Goal: Book appointment/travel/reservation

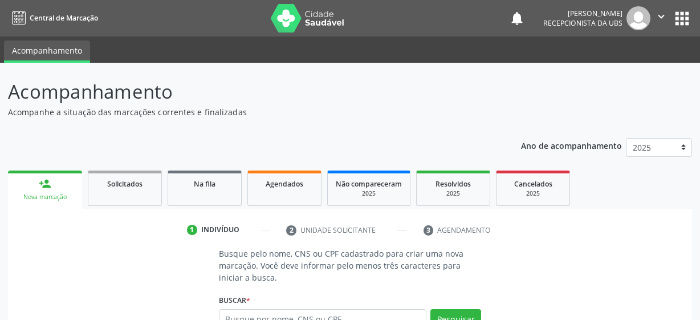
scroll to position [8, 0]
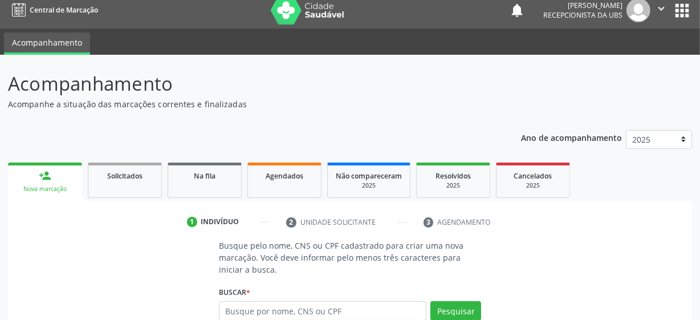
click at [680, 15] on button "apps" at bounding box center [682, 11] width 20 height 20
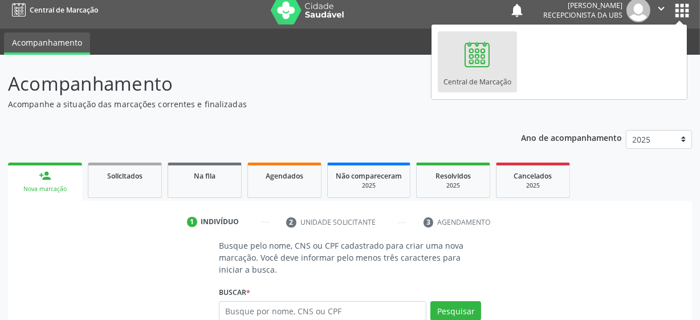
click at [474, 72] on div "Central de Marcação" at bounding box center [478, 78] width 68 height 15
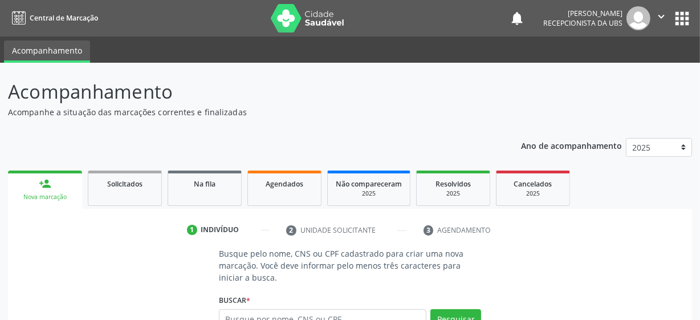
scroll to position [131, 0]
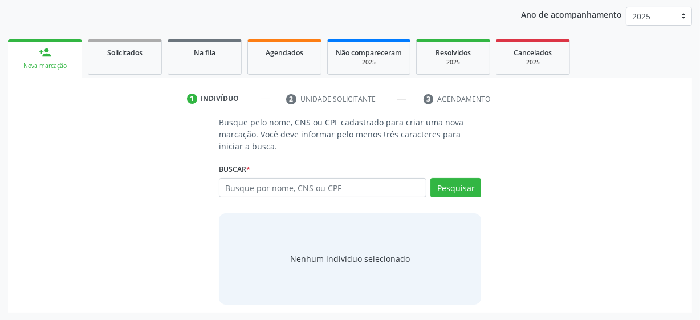
click at [56, 63] on div "Nova marcação" at bounding box center [45, 66] width 58 height 9
click at [319, 193] on input "text" at bounding box center [323, 187] width 208 height 19
paste input "898003702625412"
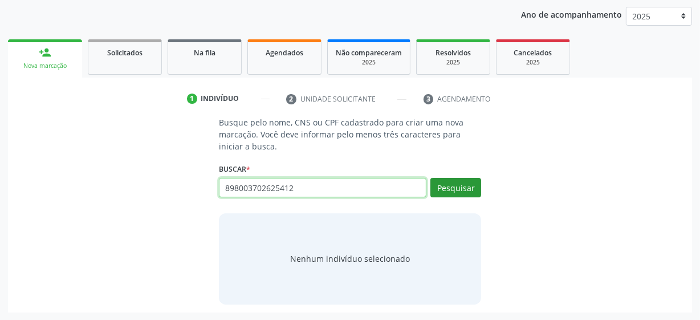
type input "898003702625412"
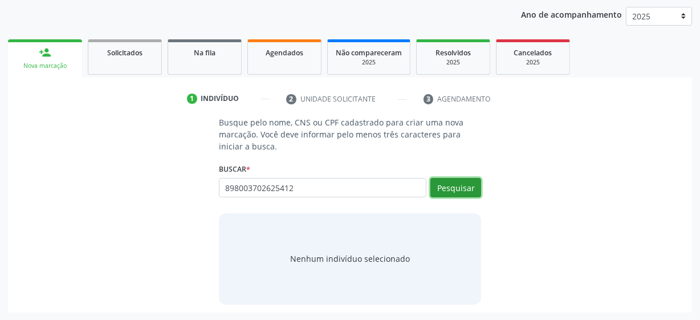
click at [439, 191] on button "Pesquisar" at bounding box center [456, 187] width 51 height 19
type input "898003702625412"
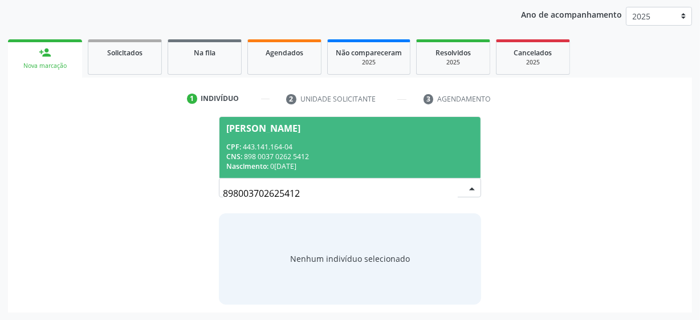
click at [301, 125] on div "Marineide Vaz Silva" at bounding box center [263, 128] width 74 height 9
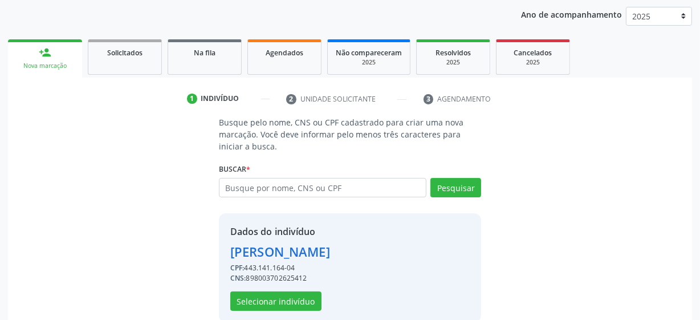
scroll to position [148, 0]
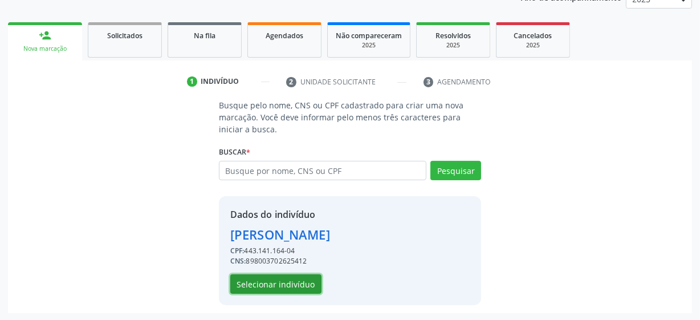
click at [287, 279] on button "Selecionar indivíduo" at bounding box center [275, 283] width 91 height 19
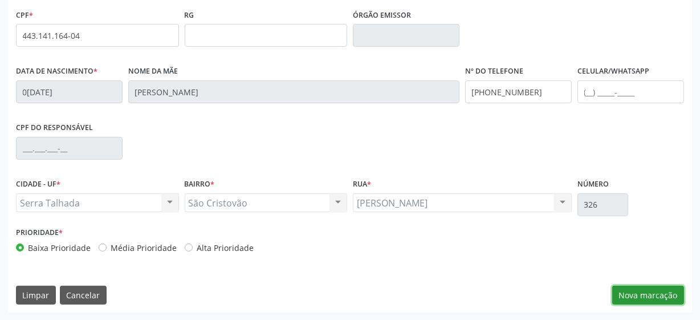
click at [628, 292] on button "Nova marcação" at bounding box center [648, 295] width 72 height 19
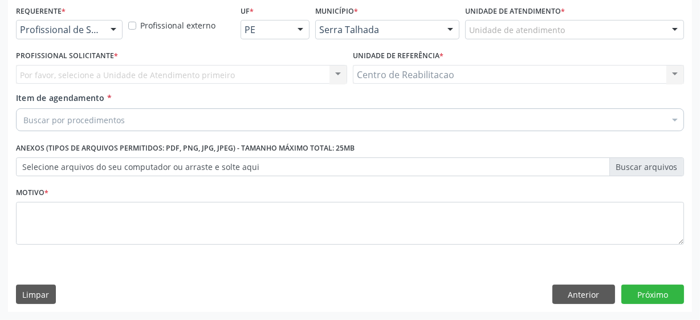
scroll to position [245, 0]
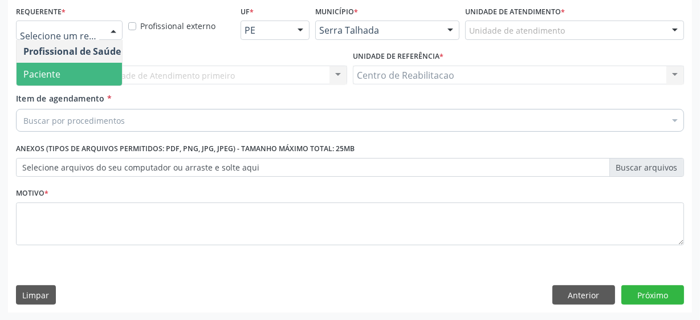
click at [70, 68] on span "Paciente" at bounding box center [72, 74] width 111 height 23
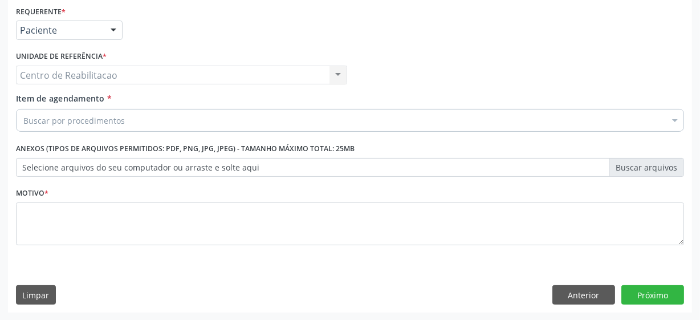
click at [116, 83] on div "Centro de Reabilitacao Centro de Reabilitacao Nenhum resultado encontrado para:…" at bounding box center [181, 75] width 331 height 19
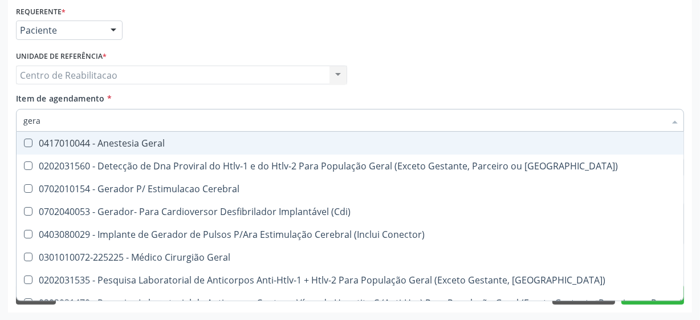
type input "geral"
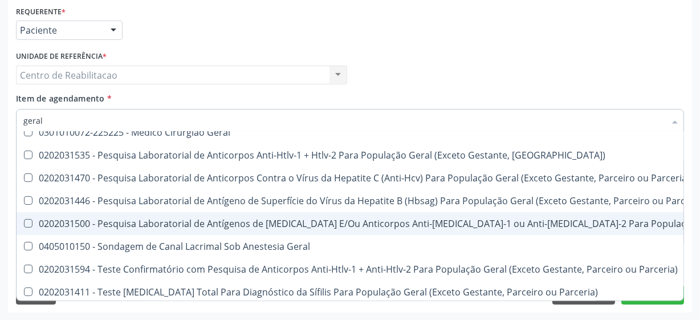
scroll to position [0, 0]
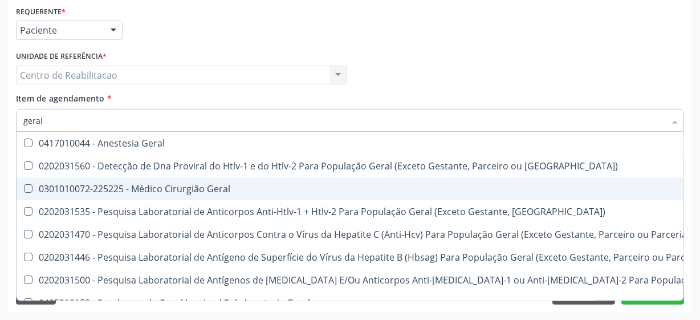
click at [200, 188] on div "0301010072-225225 - Médico Cirurgião Geral" at bounding box center [459, 188] width 872 height 9
checkbox Geral "true"
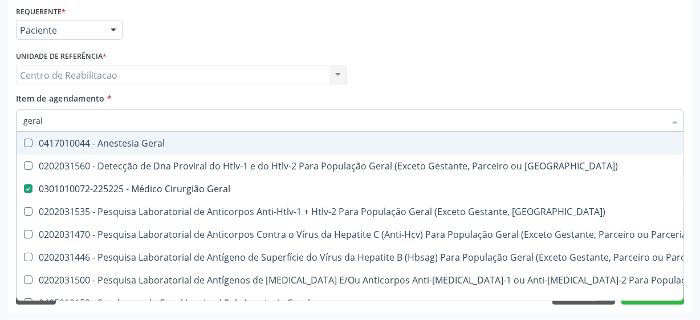
click at [395, 72] on div "Profissional Solicitante Por favor, selecione a Unidade de Atendimento primeiro…" at bounding box center [350, 70] width 674 height 44
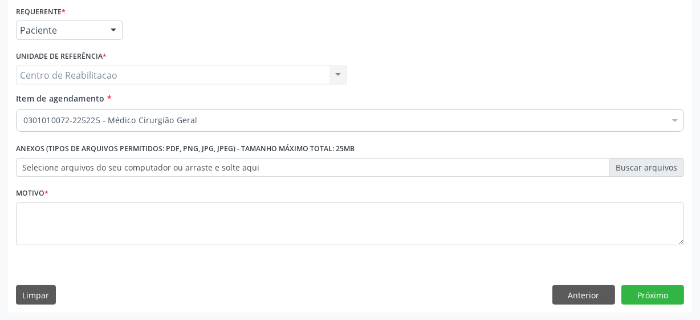
click at [133, 165] on label "Selecione arquivos do seu computador ou arraste e solte aqui" at bounding box center [350, 167] width 668 height 19
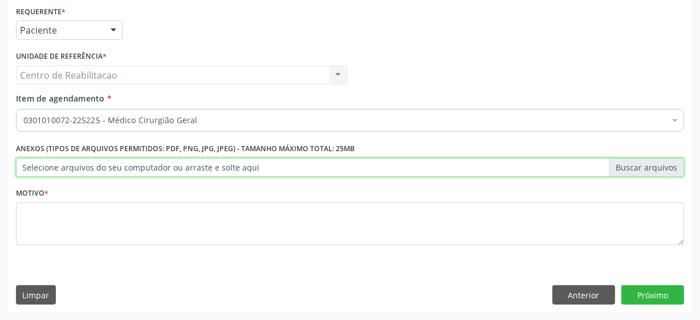
click at [133, 165] on input "Selecione arquivos do seu computador ou arraste e solte aqui" at bounding box center [350, 167] width 668 height 19
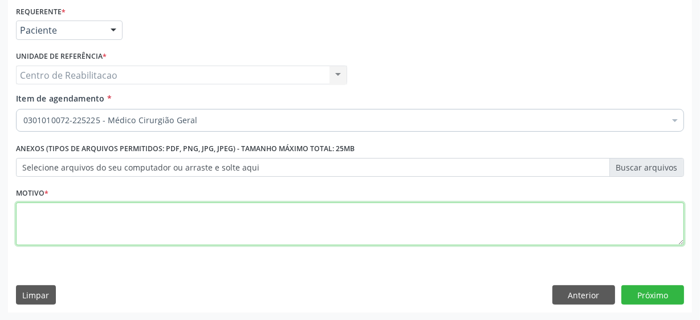
click at [132, 220] on textarea at bounding box center [350, 223] width 668 height 43
type textarea "***"
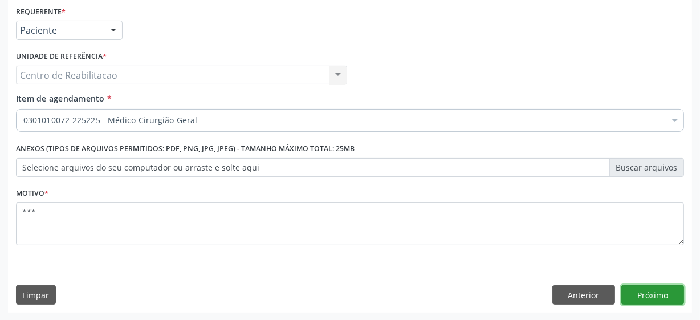
click at [651, 290] on button "Próximo" at bounding box center [653, 294] width 63 height 19
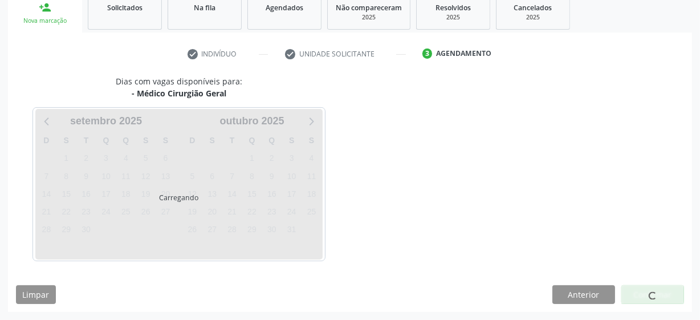
scroll to position [176, 0]
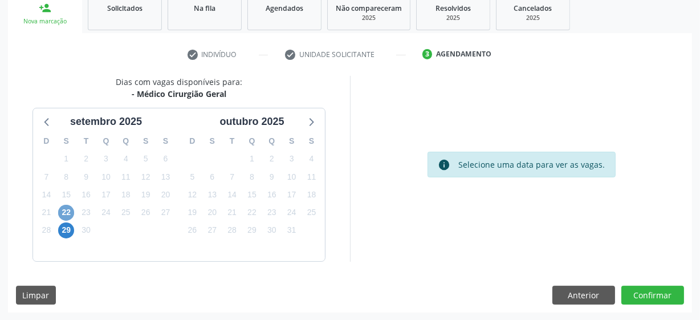
click at [66, 211] on span "22" at bounding box center [66, 213] width 16 height 16
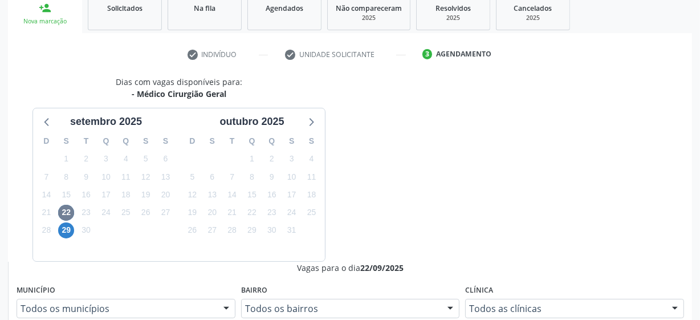
radio input "true"
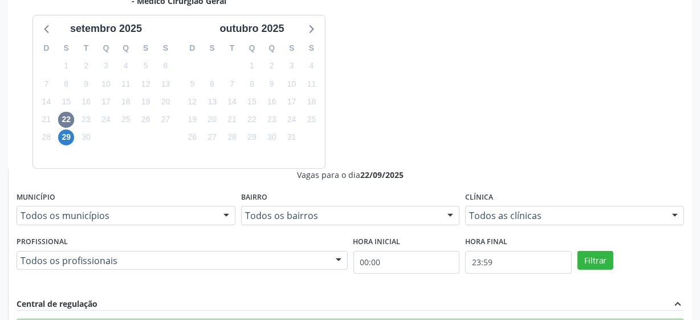
scroll to position [360, 0]
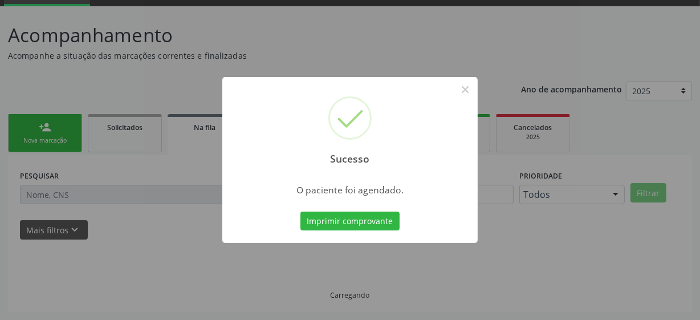
scroll to position [56, 0]
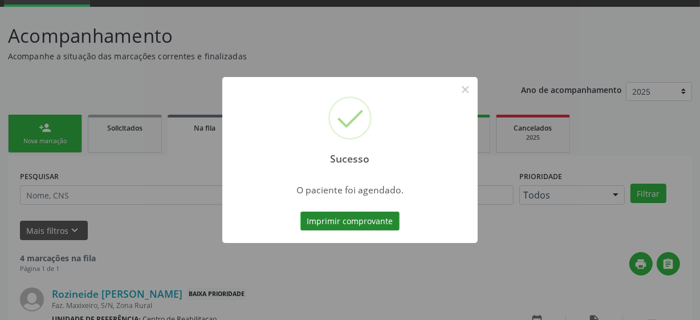
click at [338, 222] on button "Imprimir comprovante" at bounding box center [350, 221] width 99 height 19
